Goal: Find specific page/section: Find specific page/section

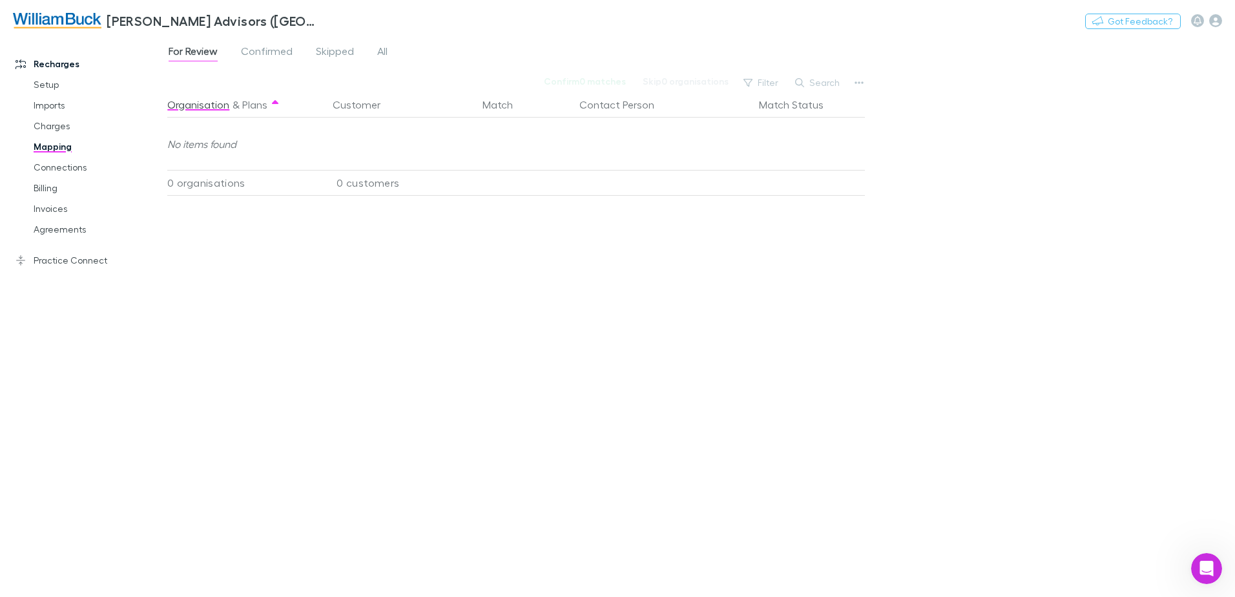
scroll to position [746, 0]
click at [1206, 571] on icon "Open Intercom Messenger" at bounding box center [1204, 566] width 21 height 21
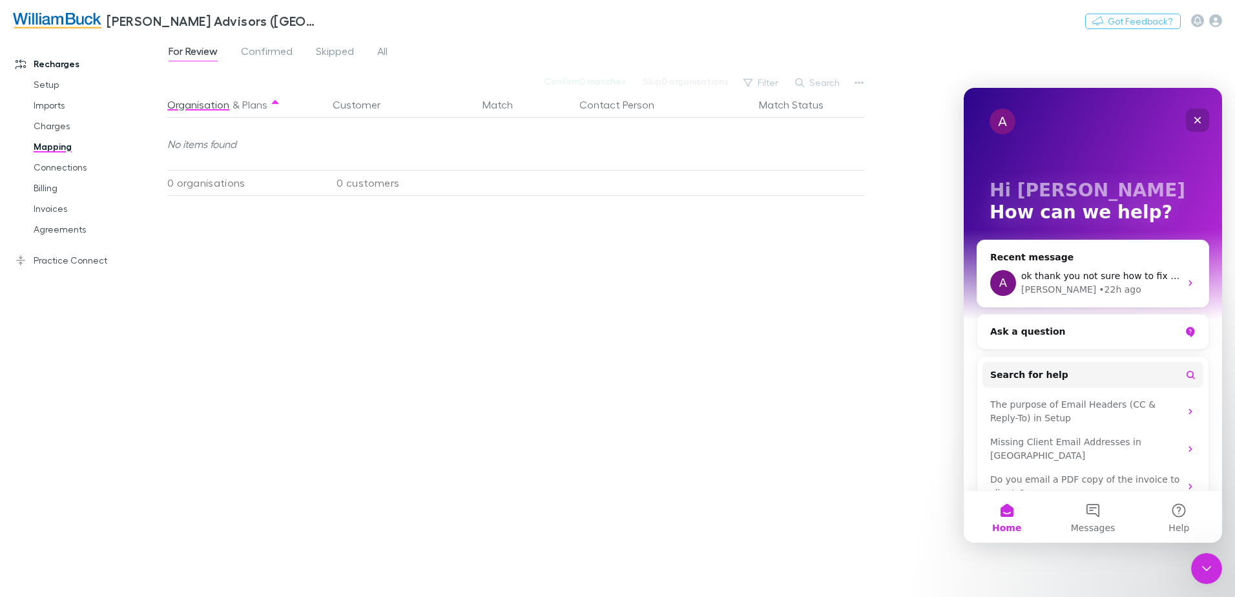
drag, startPoint x: 1195, startPoint y: 119, endPoint x: 1913, endPoint y: 495, distance: 810.2
click at [1195, 119] on icon "Close" at bounding box center [1198, 120] width 10 height 10
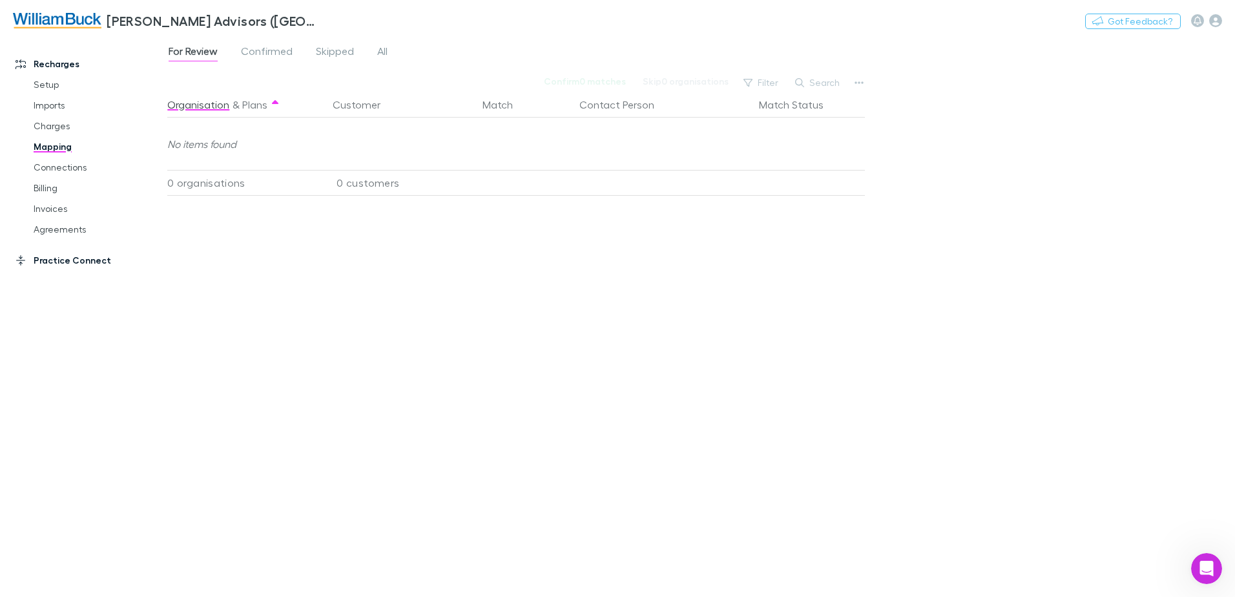
click at [72, 264] on link "Practice Connect" at bounding box center [89, 260] width 172 height 21
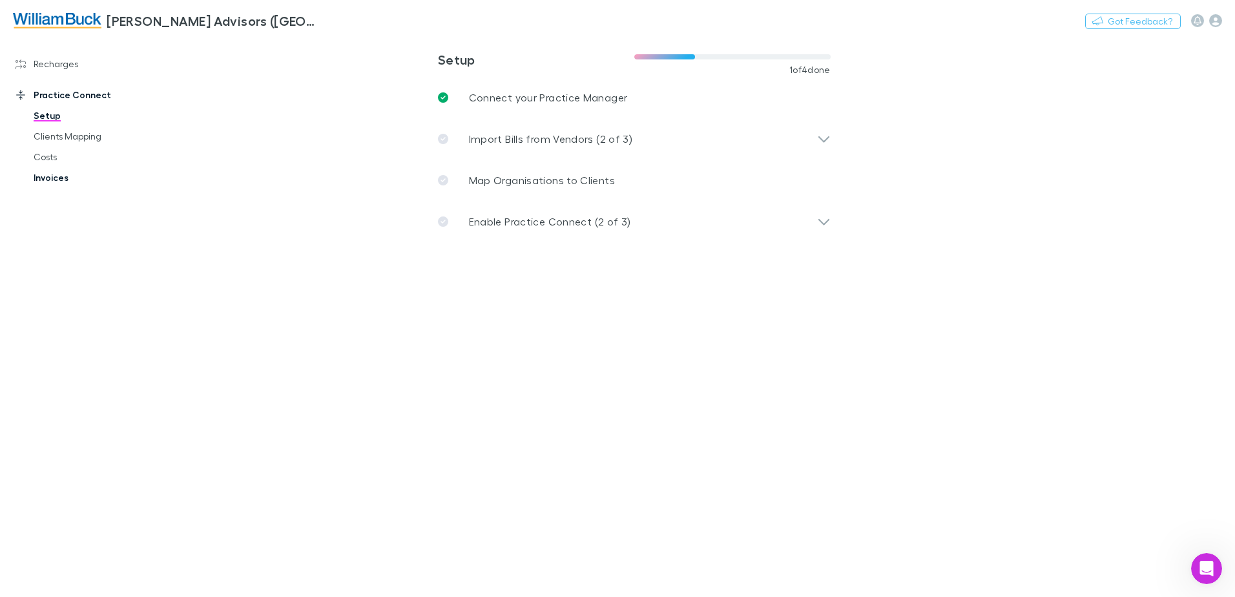
click at [49, 178] on link "Invoices" at bounding box center [98, 177] width 154 height 21
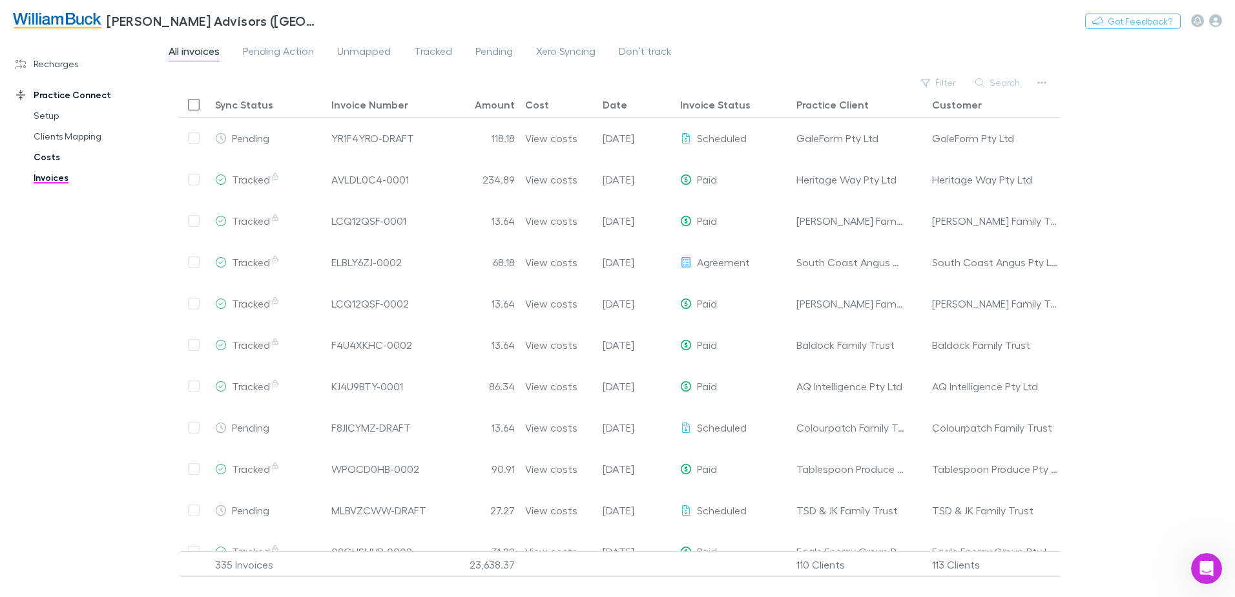
click at [46, 154] on link "Costs" at bounding box center [98, 157] width 154 height 21
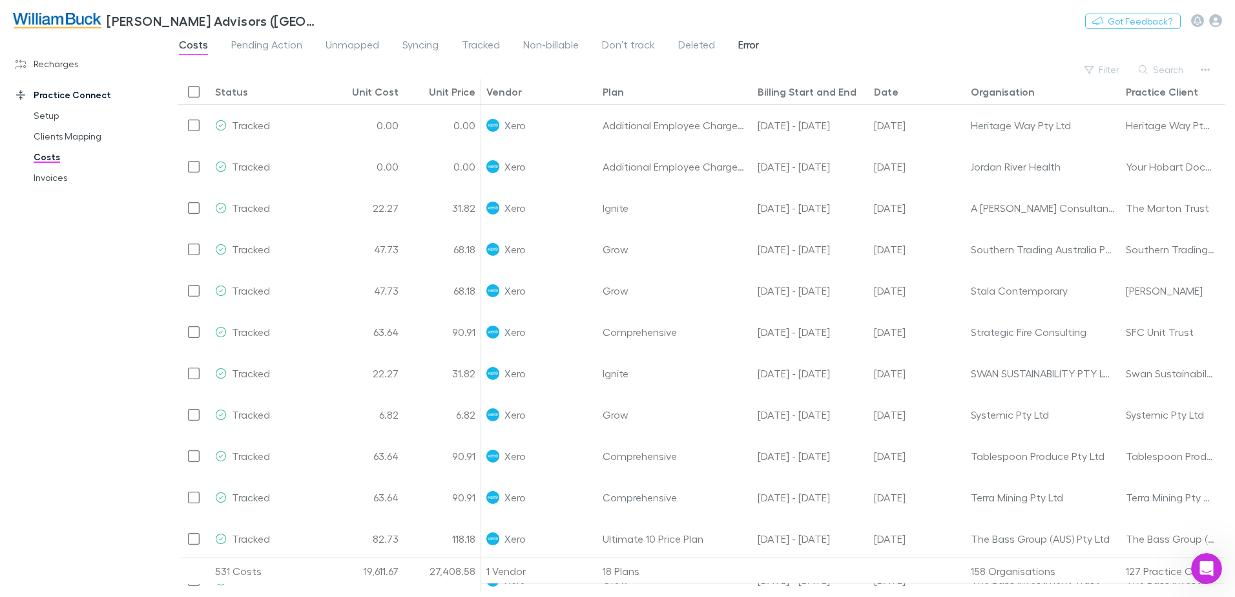
click at [747, 45] on span "Error" at bounding box center [748, 46] width 21 height 17
